Goal: Find specific page/section

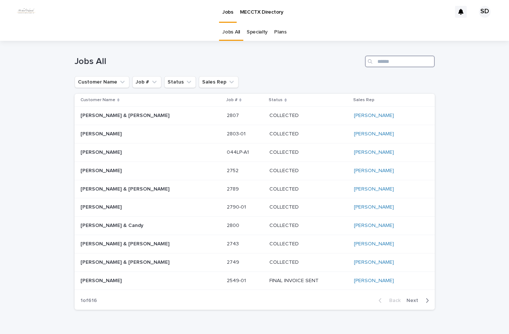
click at [408, 63] on input "Search" at bounding box center [400, 62] width 70 height 12
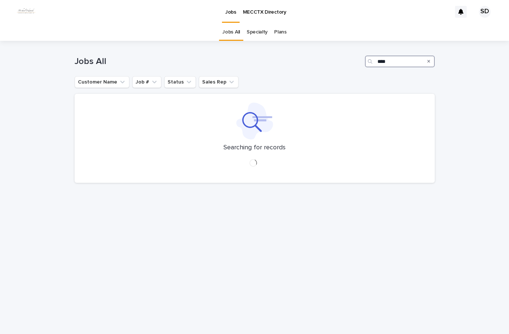
type input "****"
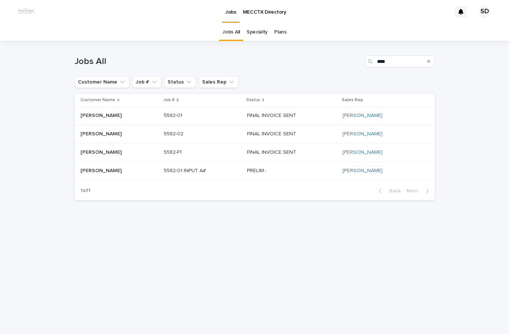
click at [205, 153] on p at bounding box center [202, 152] width 77 height 6
